Goal: Transaction & Acquisition: Download file/media

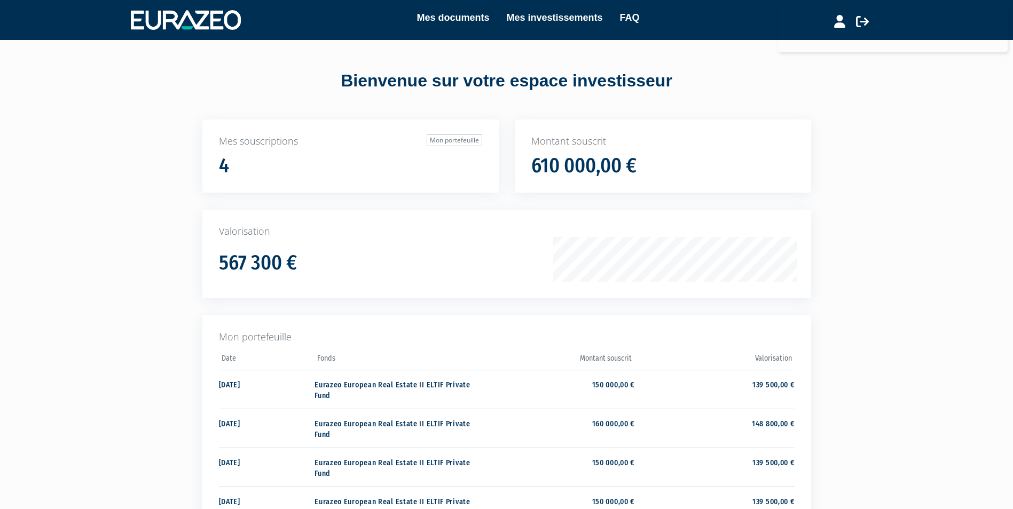
click at [815, 230] on div "Valorisation 567 300 €" at bounding box center [506, 263] width 625 height 106
click at [487, 20] on link "Mes documents" at bounding box center [452, 17] width 73 height 15
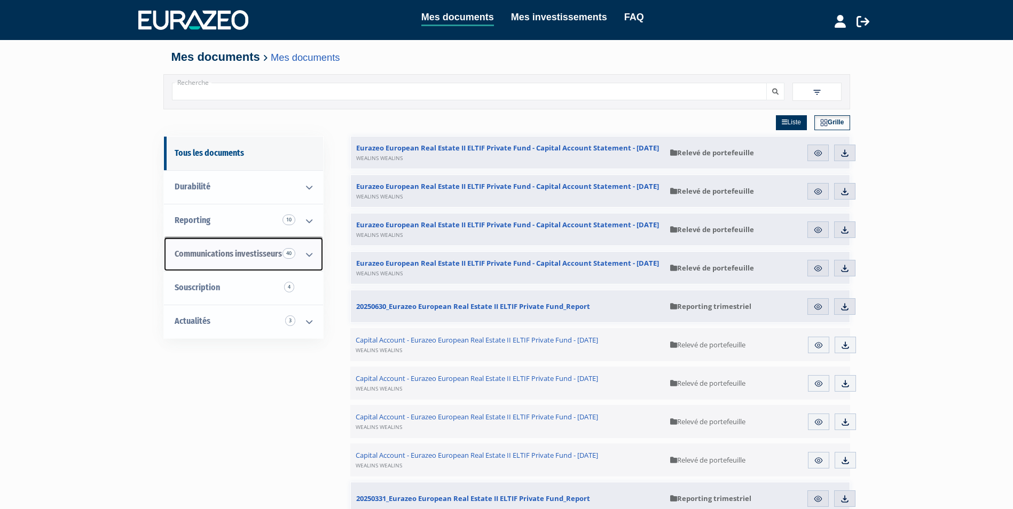
click at [313, 249] on icon at bounding box center [309, 254] width 28 height 33
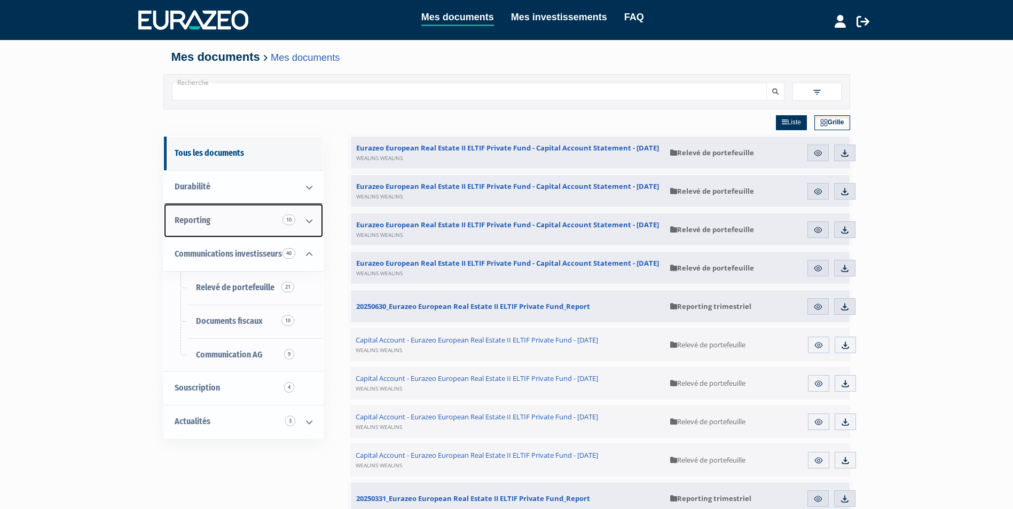
click at [310, 219] on icon at bounding box center [309, 221] width 28 height 33
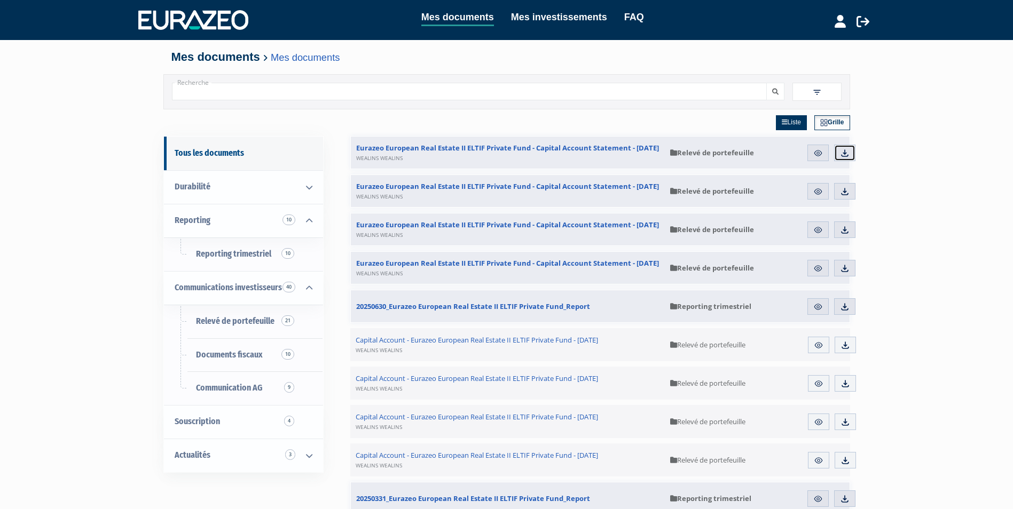
click at [846, 152] on img at bounding box center [845, 153] width 10 height 10
click at [845, 191] on img at bounding box center [845, 192] width 10 height 10
click at [844, 236] on link "Télécharger" at bounding box center [844, 230] width 21 height 17
click at [843, 269] on img at bounding box center [845, 269] width 10 height 10
